Goal: Transaction & Acquisition: Purchase product/service

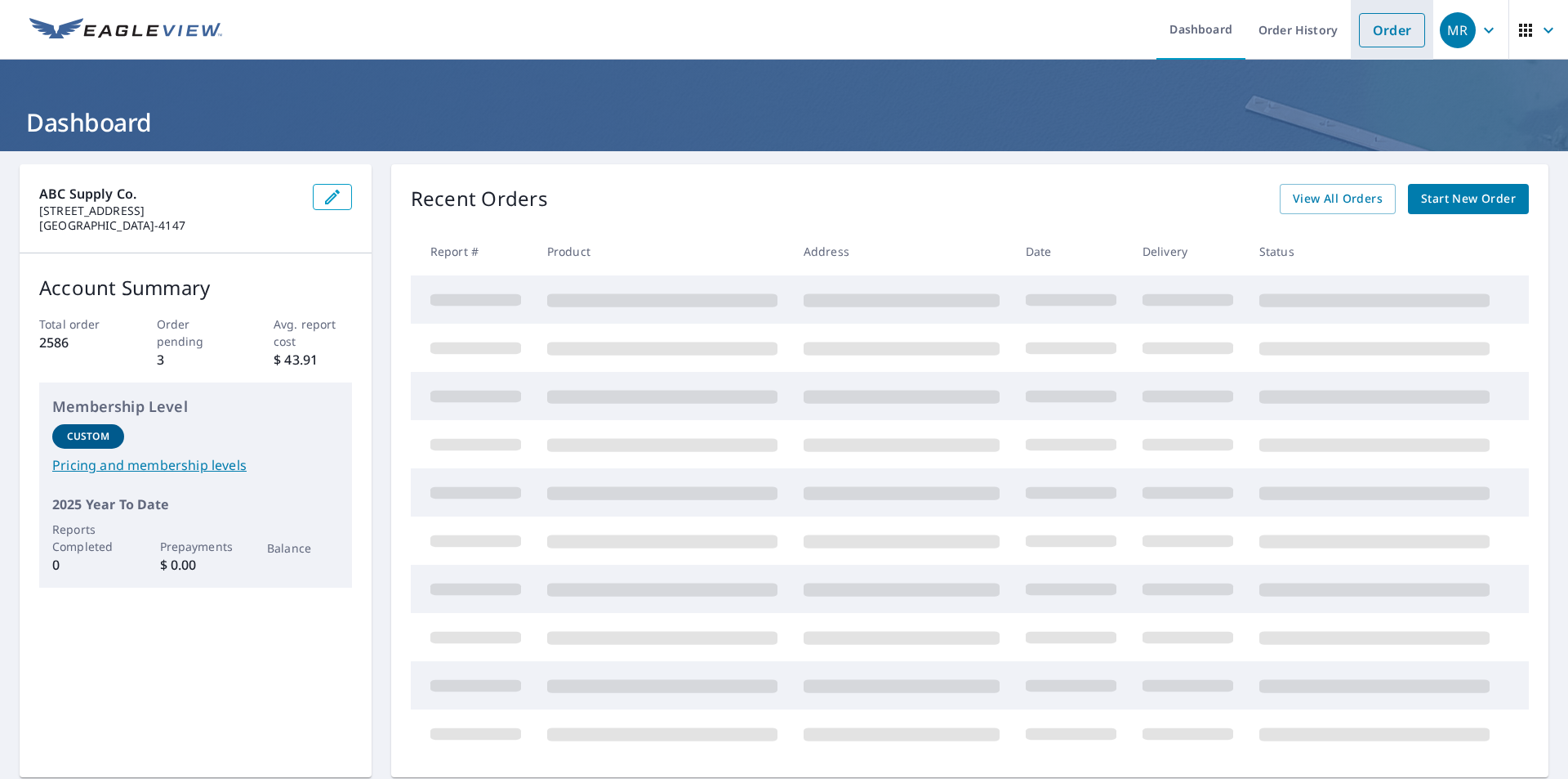
click at [1378, 33] on link "Order" at bounding box center [1392, 30] width 66 height 34
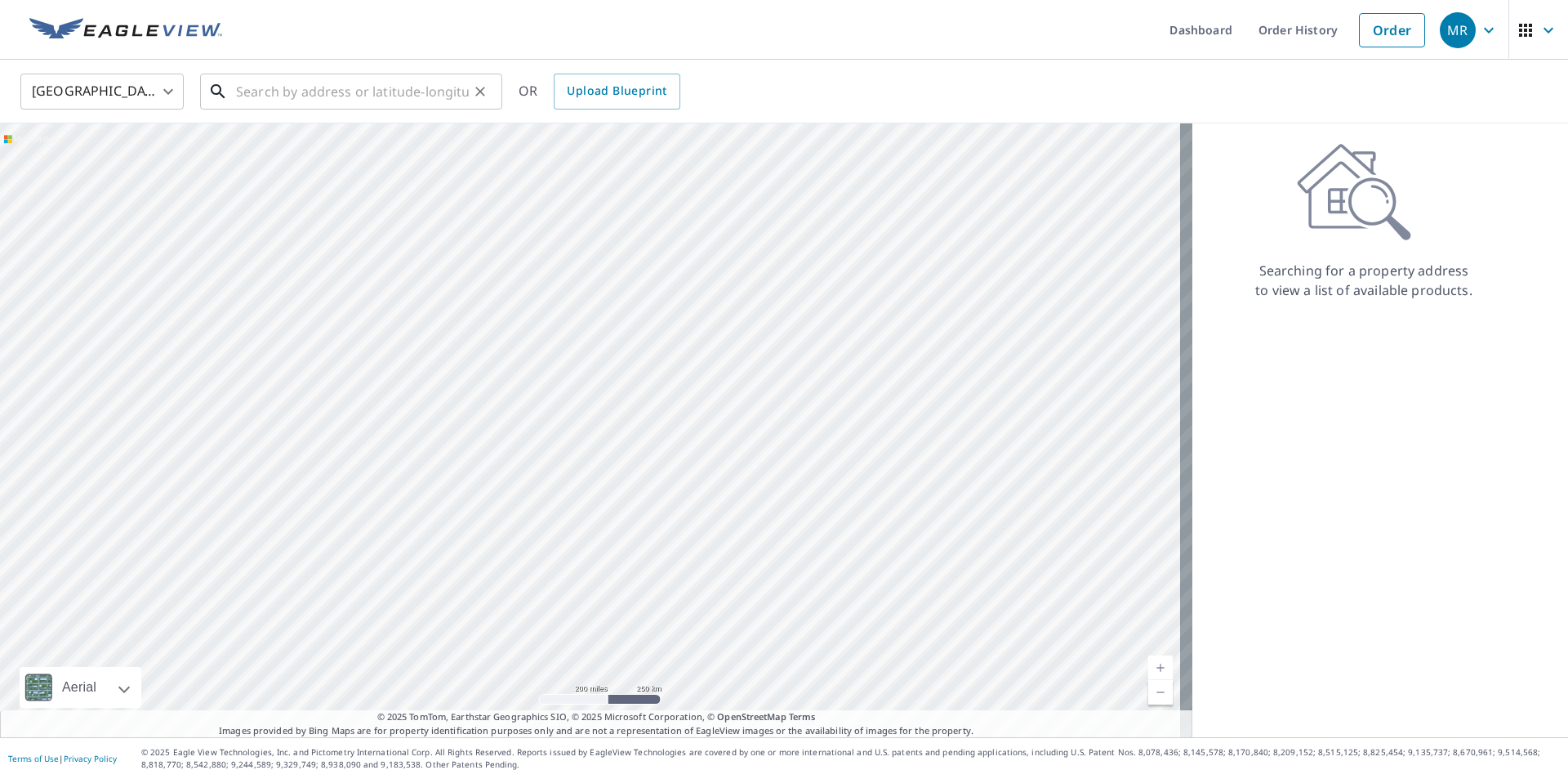
click at [252, 94] on input "text" at bounding box center [352, 91] width 232 height 45
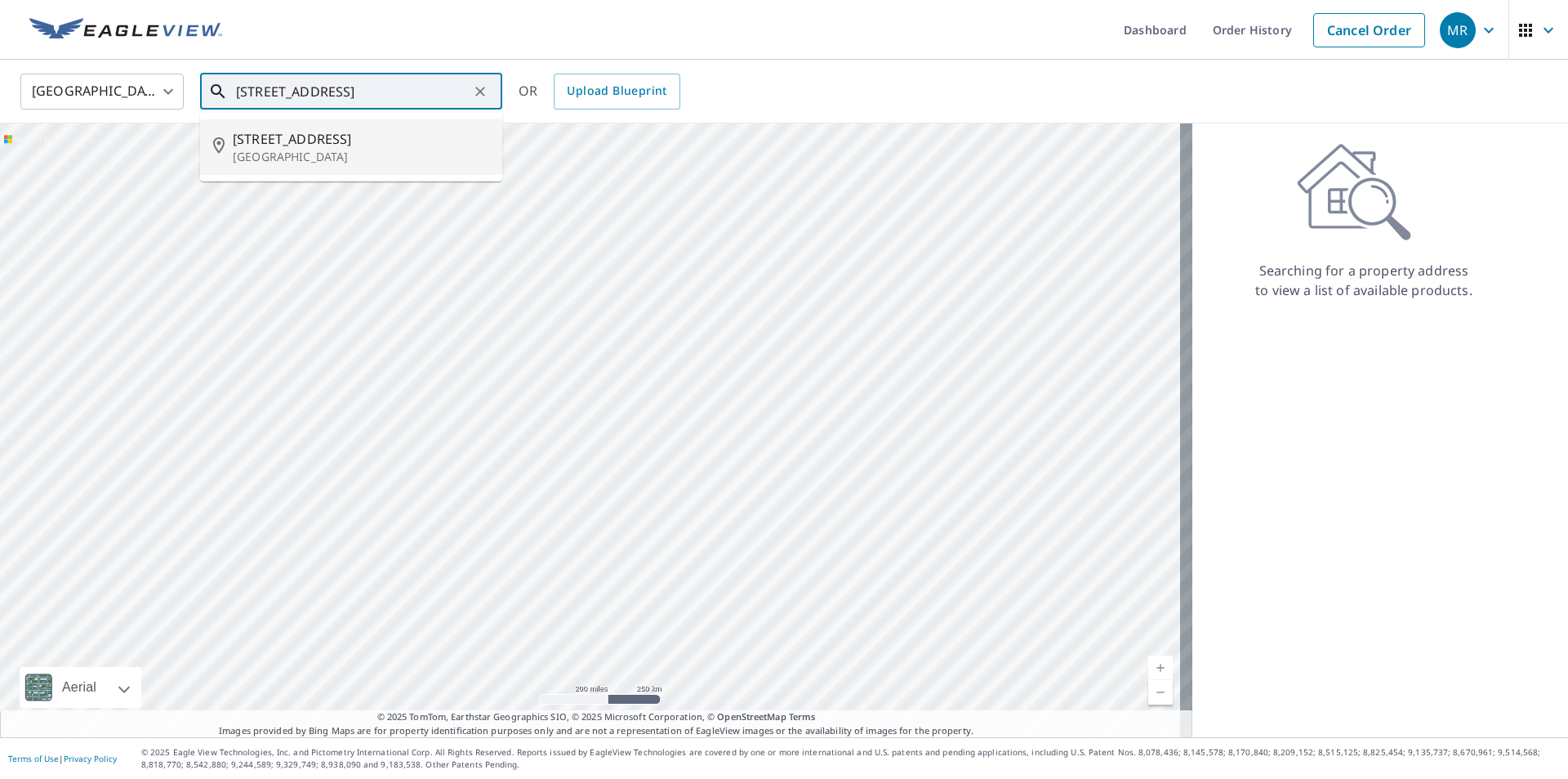
click at [277, 154] on p "[GEOGRAPHIC_DATA]" at bounding box center [360, 156] width 256 height 16
type input "[STREET_ADDRESS]"
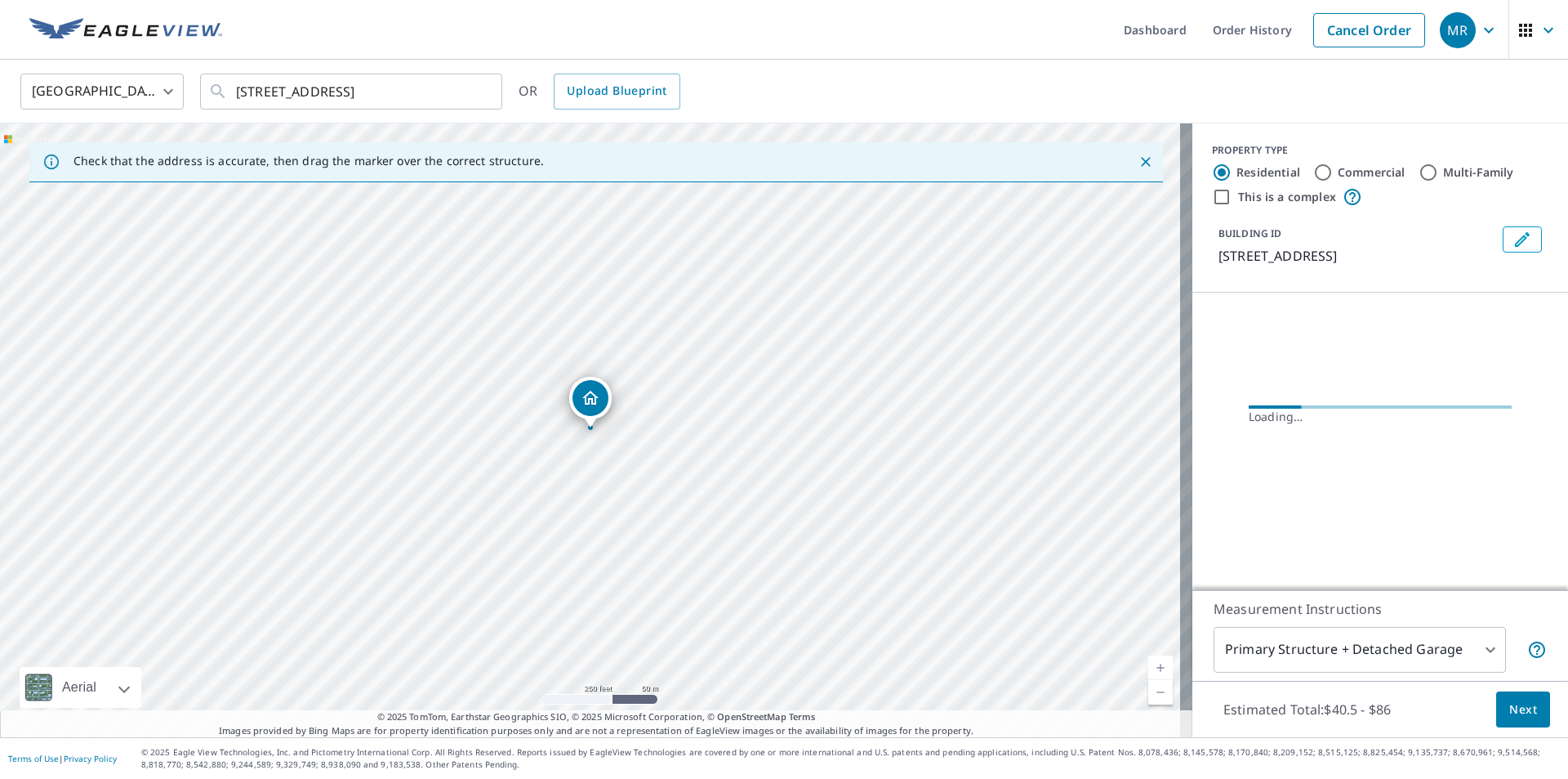
click at [1150, 664] on link "Current Level 17, Zoom In" at bounding box center [1161, 667] width 25 height 25
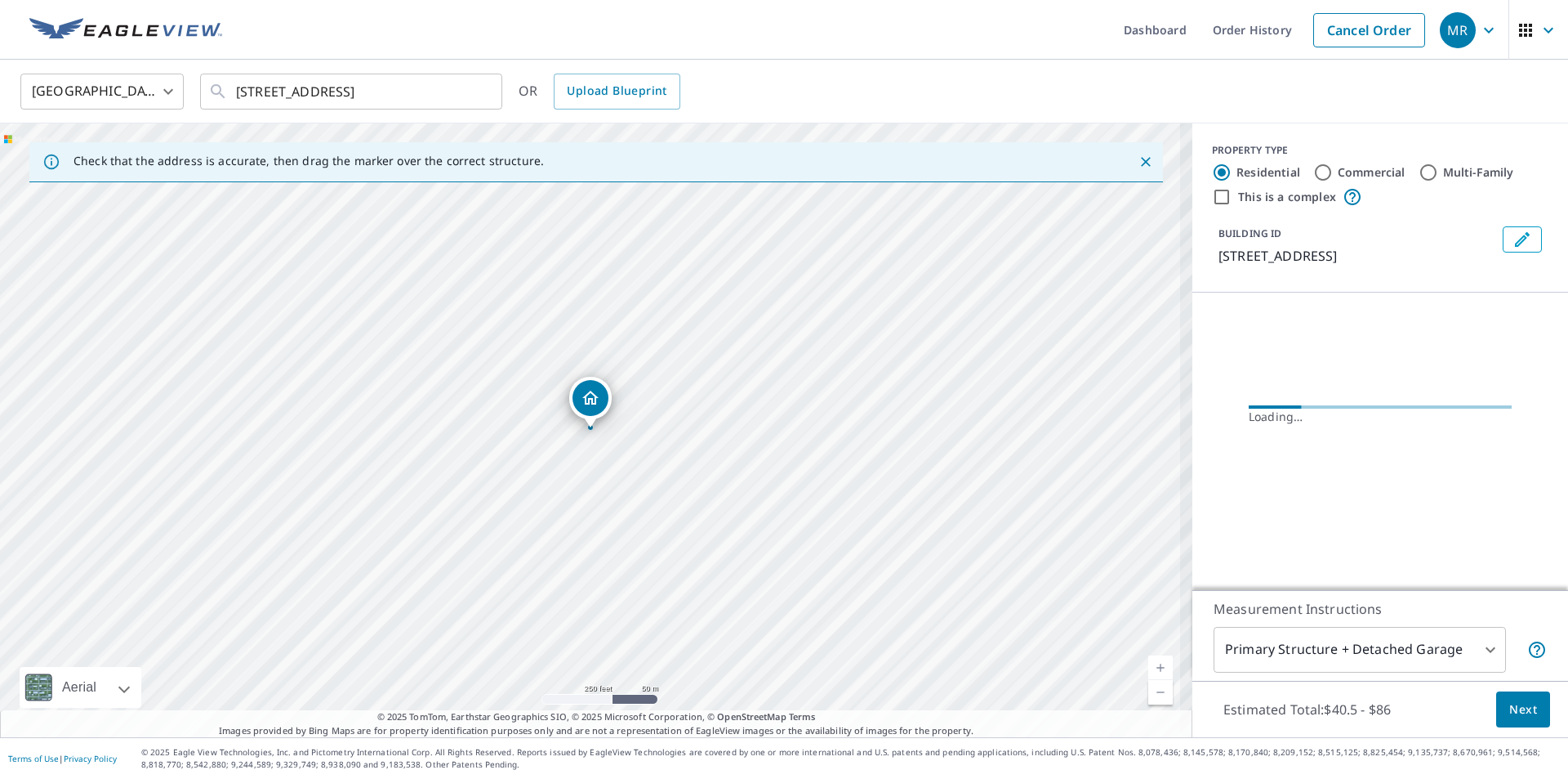
click at [1150, 664] on link "Current Level 17.48286431310242, Zoom In" at bounding box center [1161, 667] width 25 height 25
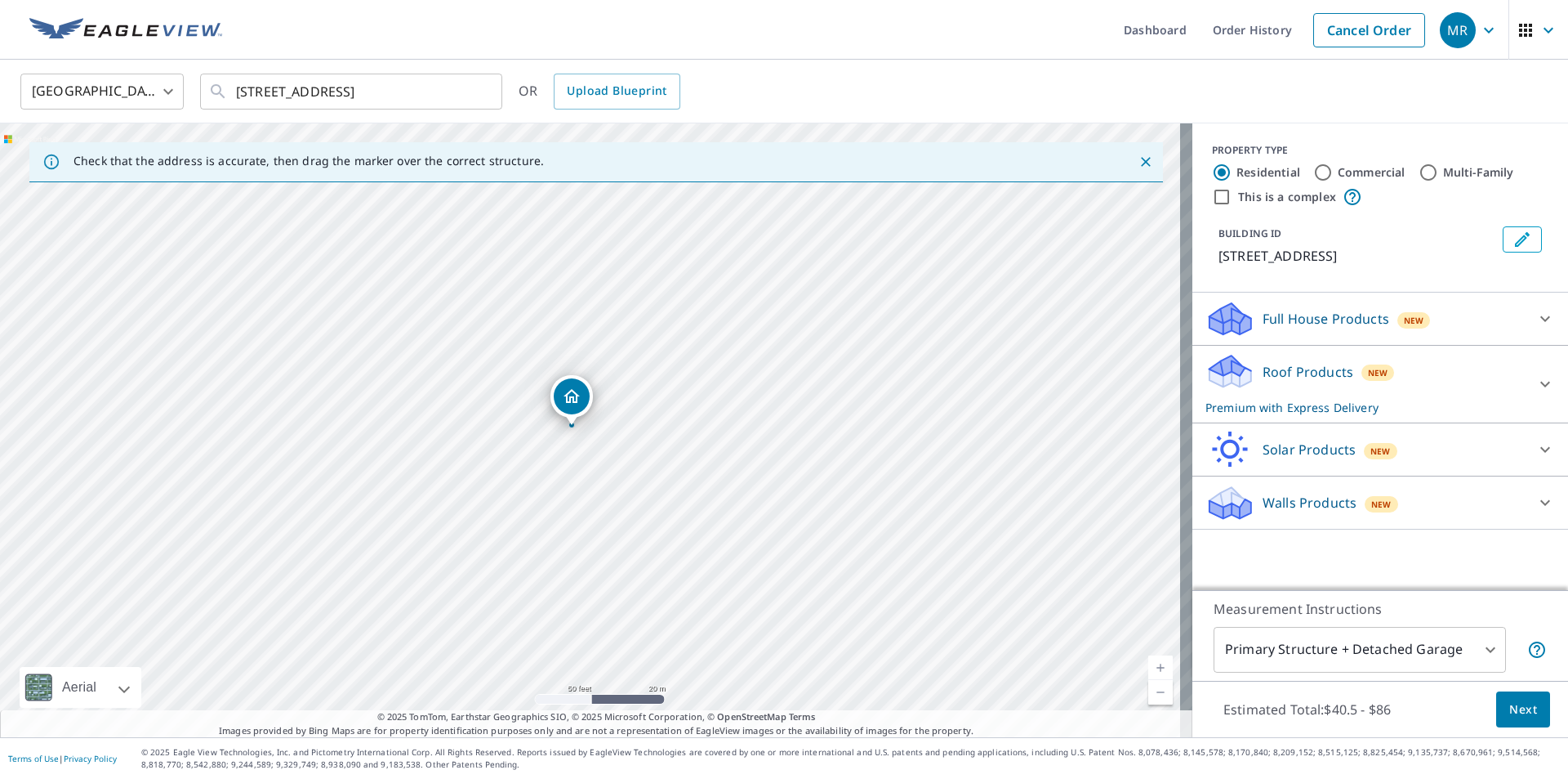
drag, startPoint x: 593, startPoint y: 402, endPoint x: 574, endPoint y: 401, distance: 19.0
click at [1541, 385] on icon at bounding box center [1545, 384] width 9 height 6
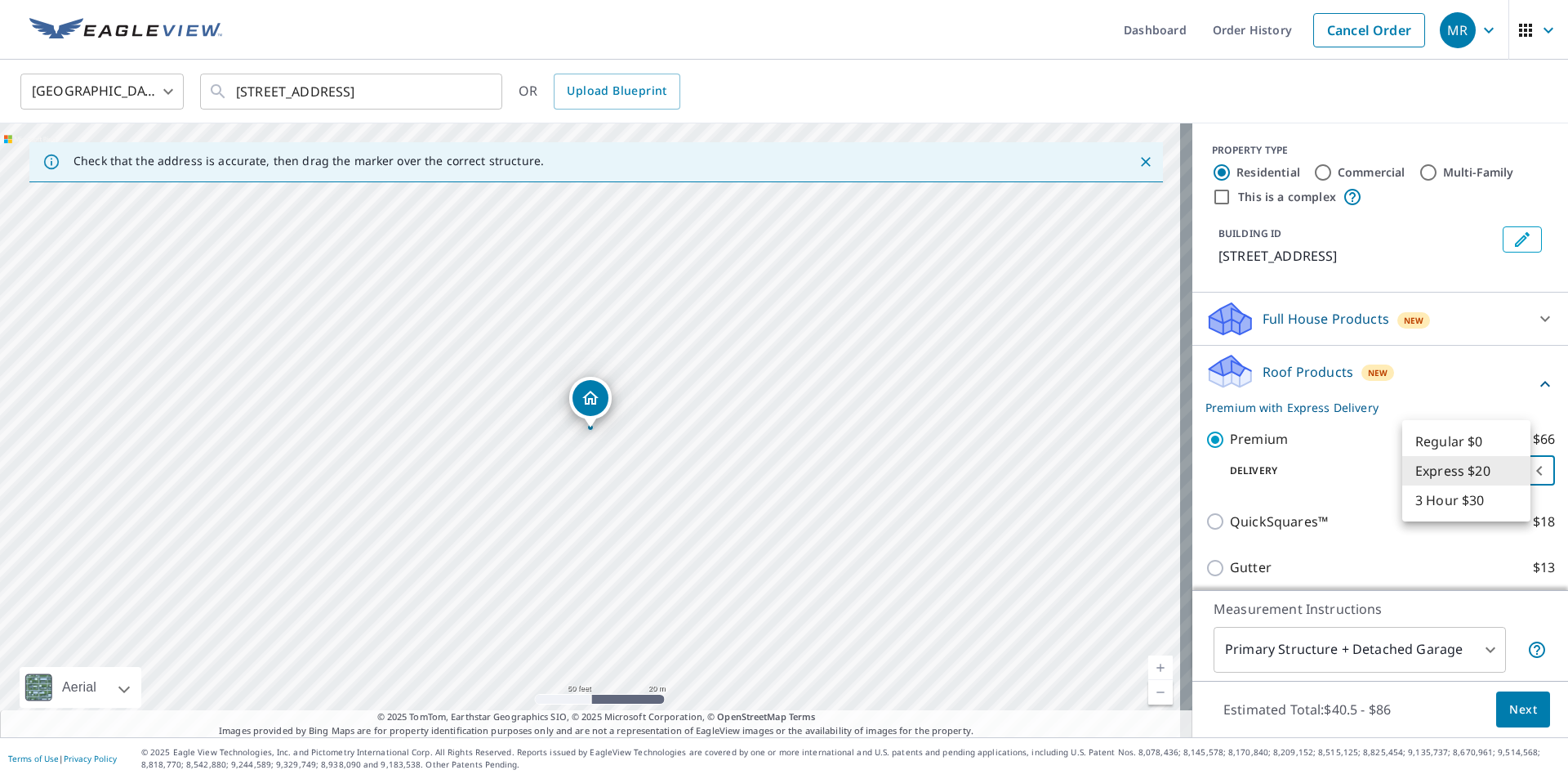
click at [1520, 468] on body "MR MR Dashboard Order History Cancel Order MR United States US ​ [STREET_ADDRES…" at bounding box center [784, 390] width 1568 height 779
click at [1480, 442] on li "Regular $0" at bounding box center [1467, 441] width 129 height 29
type input "8"
click at [1510, 703] on span "Next" at bounding box center [1523, 710] width 27 height 21
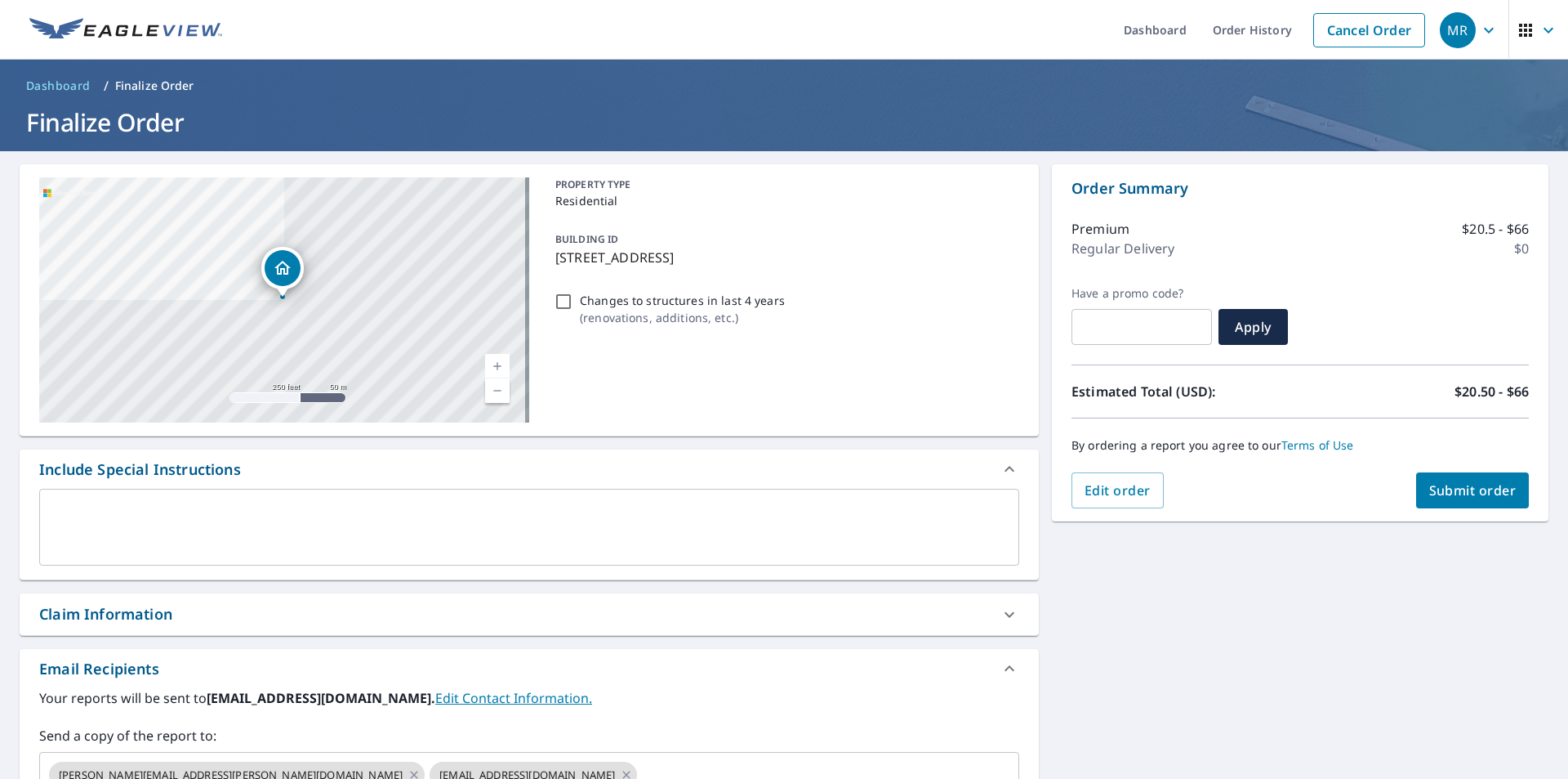
click at [1004, 616] on icon at bounding box center [1009, 613] width 9 height 6
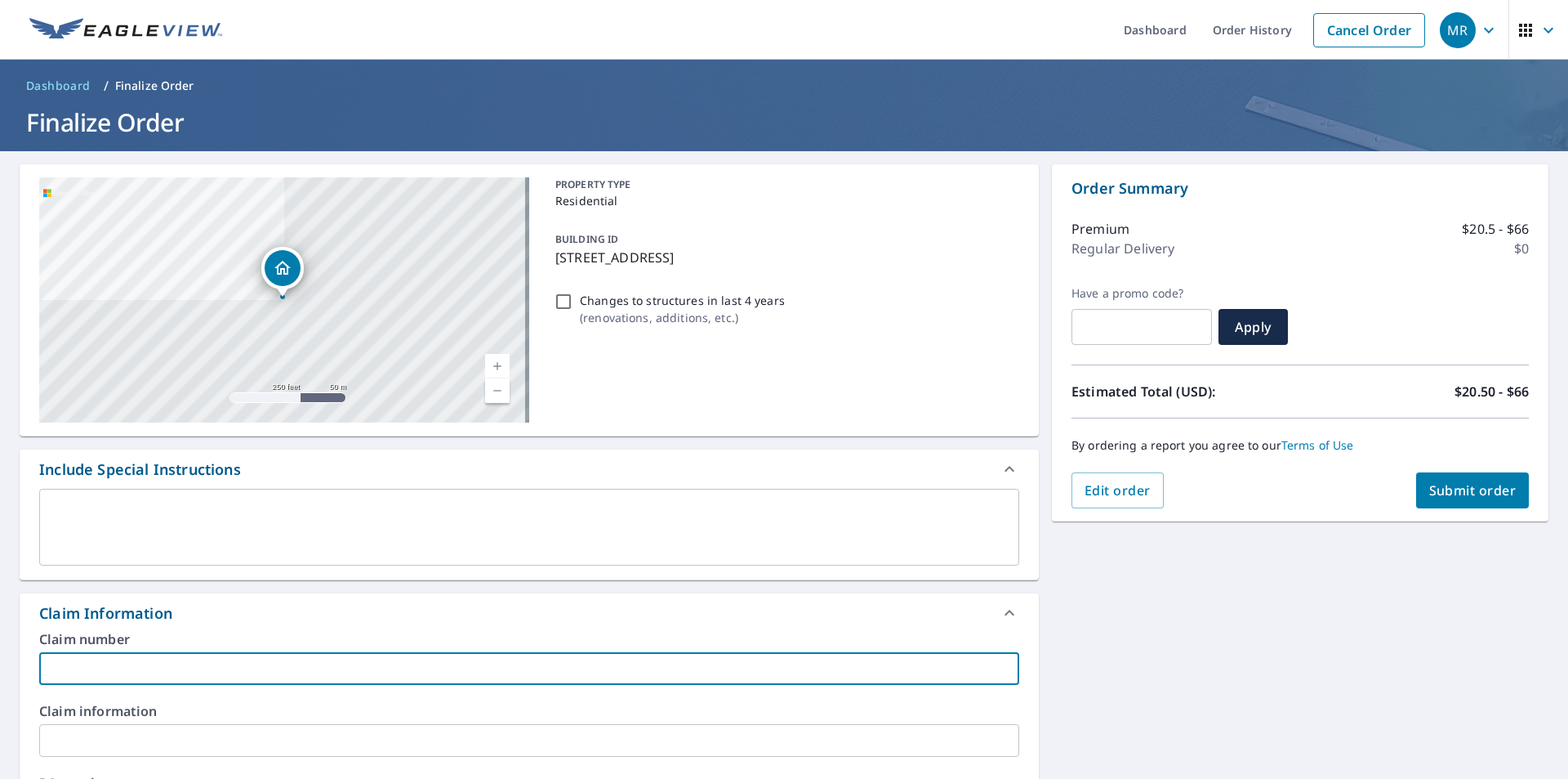
click at [129, 660] on input "text" at bounding box center [529, 668] width 980 height 33
type input "[PERSON_NAME]"
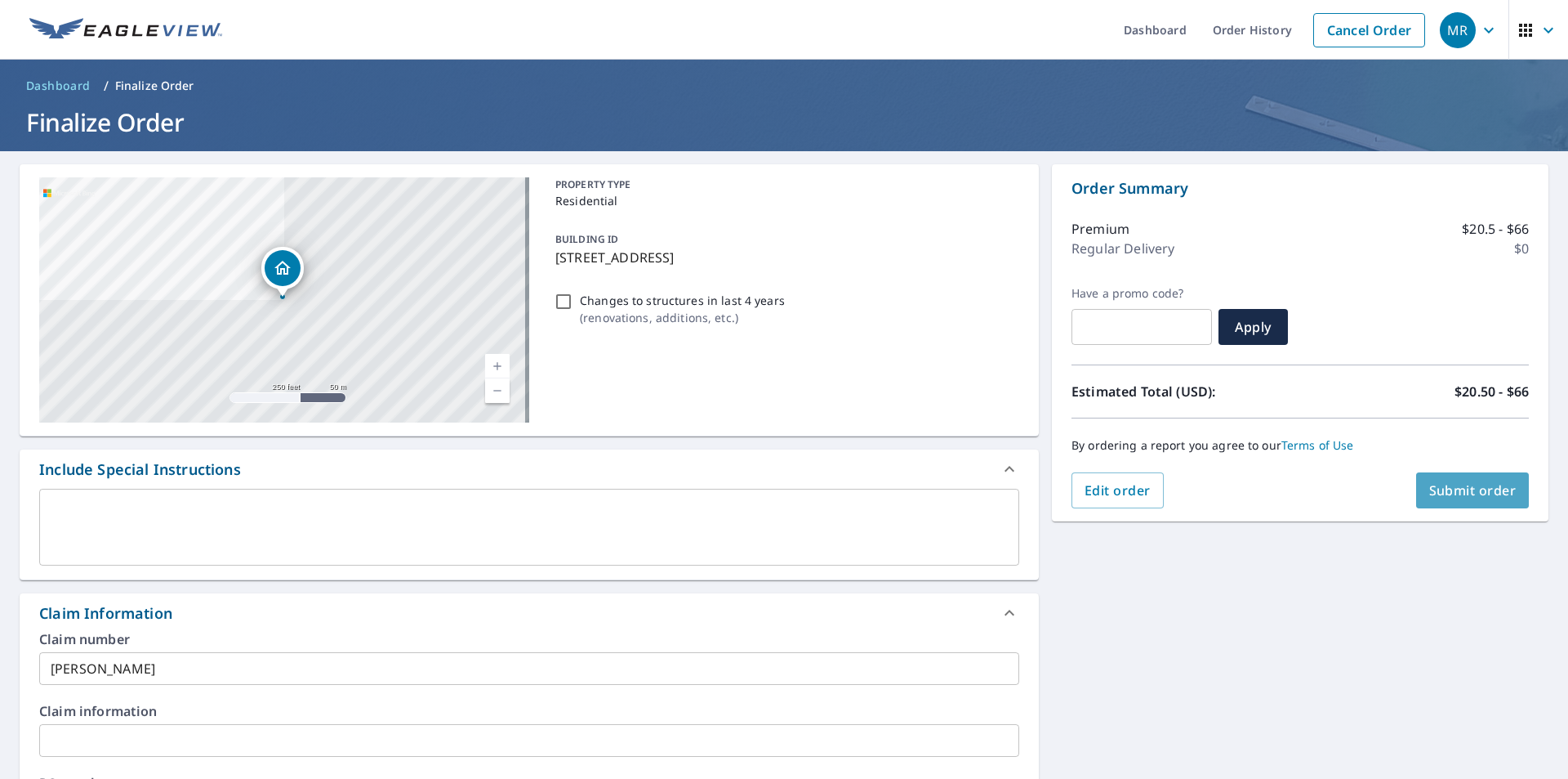
click at [1459, 495] on span "Submit order" at bounding box center [1474, 490] width 87 height 18
